Goal: Information Seeking & Learning: Learn about a topic

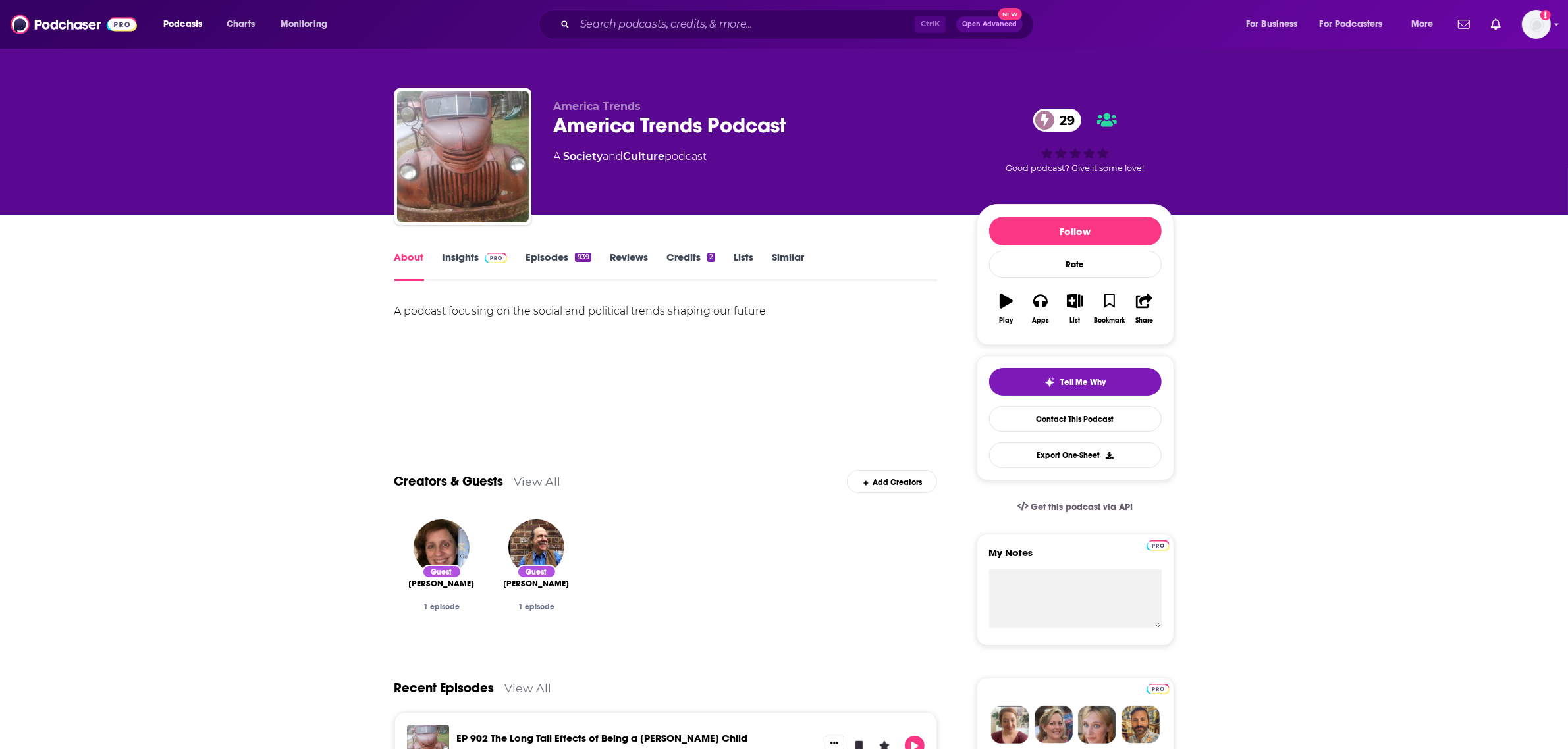
click at [456, 256] on link "Insights" at bounding box center [475, 266] width 65 height 30
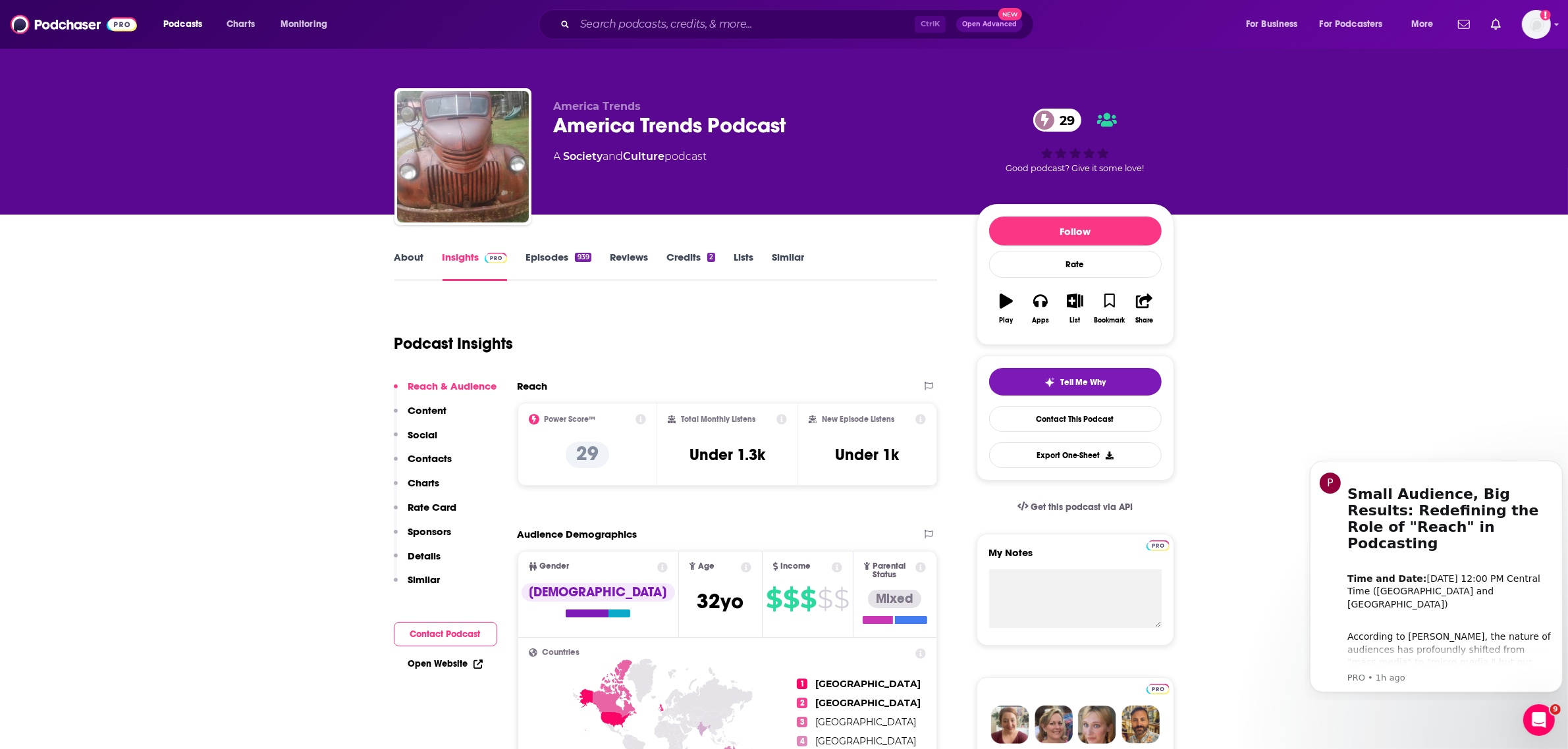
click at [407, 253] on link "About" at bounding box center [409, 266] width 30 height 30
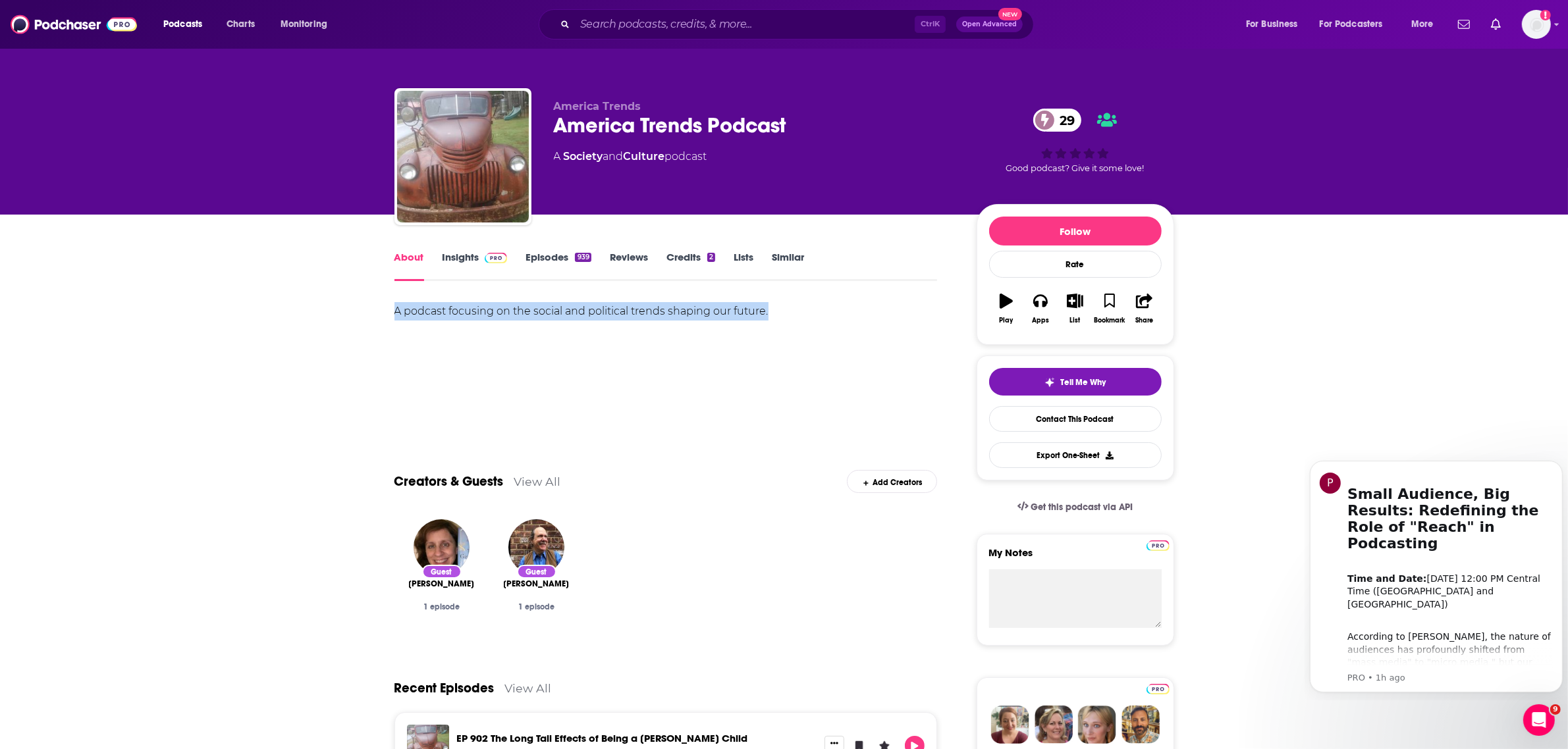
drag, startPoint x: 378, startPoint y: 320, endPoint x: 779, endPoint y: 308, distance: 401.2
copy div "A podcast focusing on the social and political trends shaping our future."
